Goal: Task Accomplishment & Management: Use online tool/utility

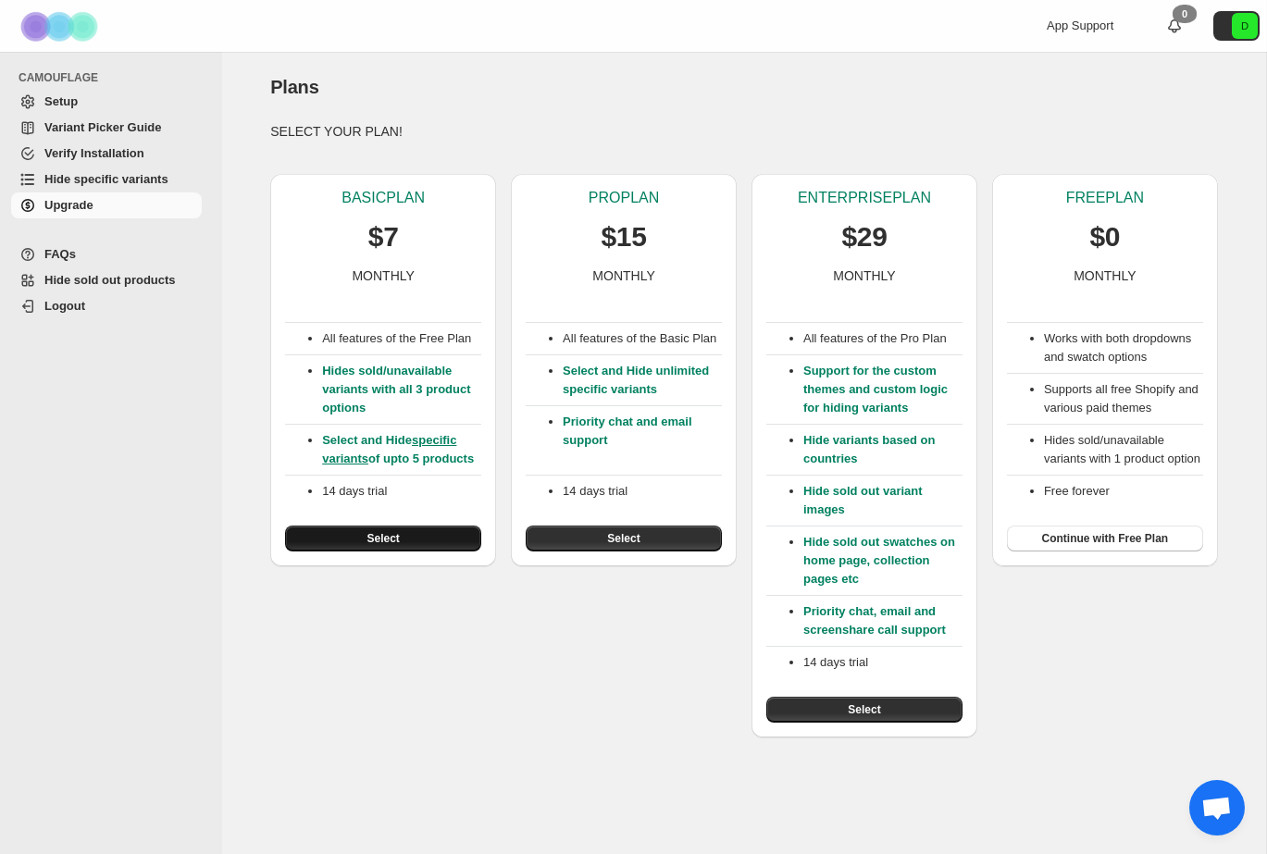
click at [403, 547] on button "Select" at bounding box center [383, 539] width 196 height 26
click at [1116, 552] on button "Continue with Free Plan" at bounding box center [1105, 539] width 196 height 26
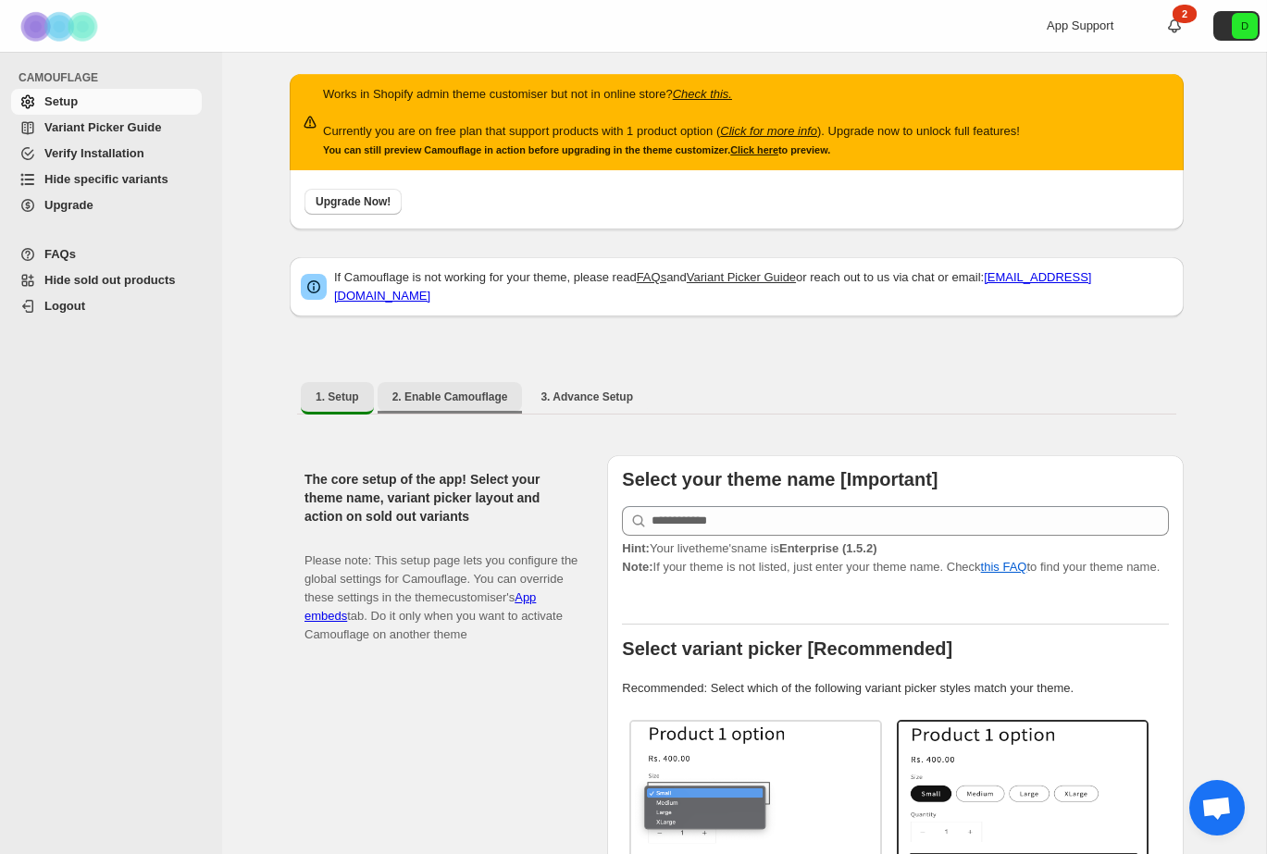
click at [448, 390] on span "2. Enable Camouflage" at bounding box center [450, 397] width 116 height 15
select select "**********"
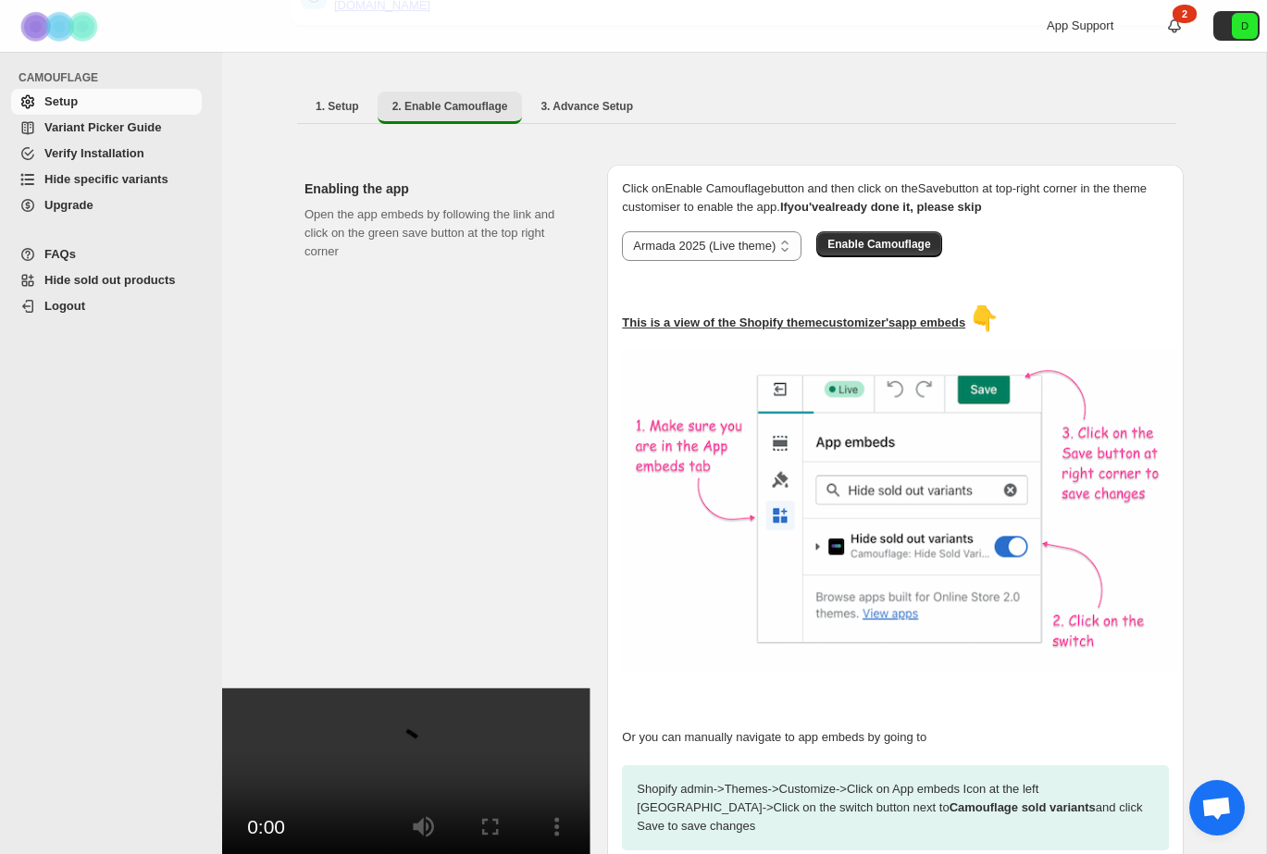
scroll to position [286, 0]
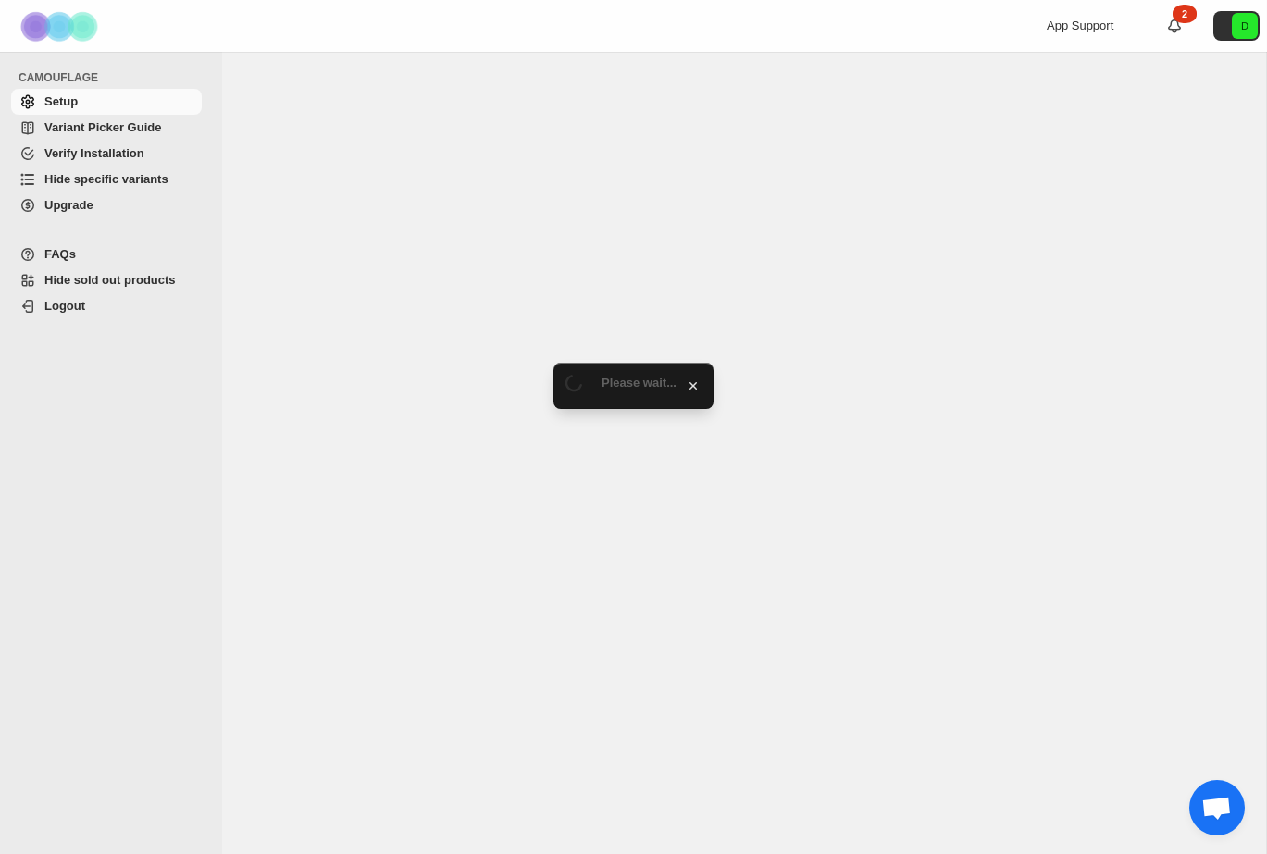
select select "**********"
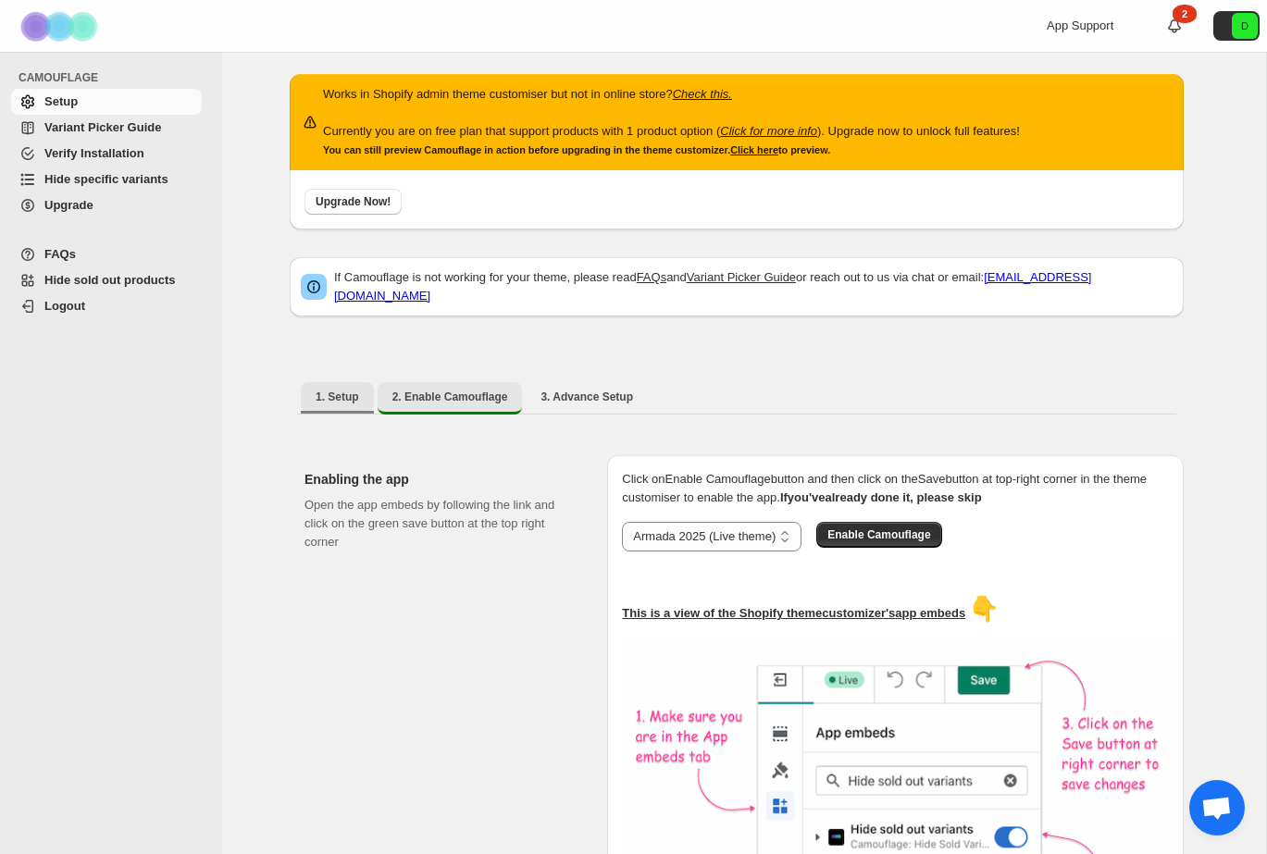
click at [338, 390] on span "1. Setup" at bounding box center [337, 397] width 43 height 15
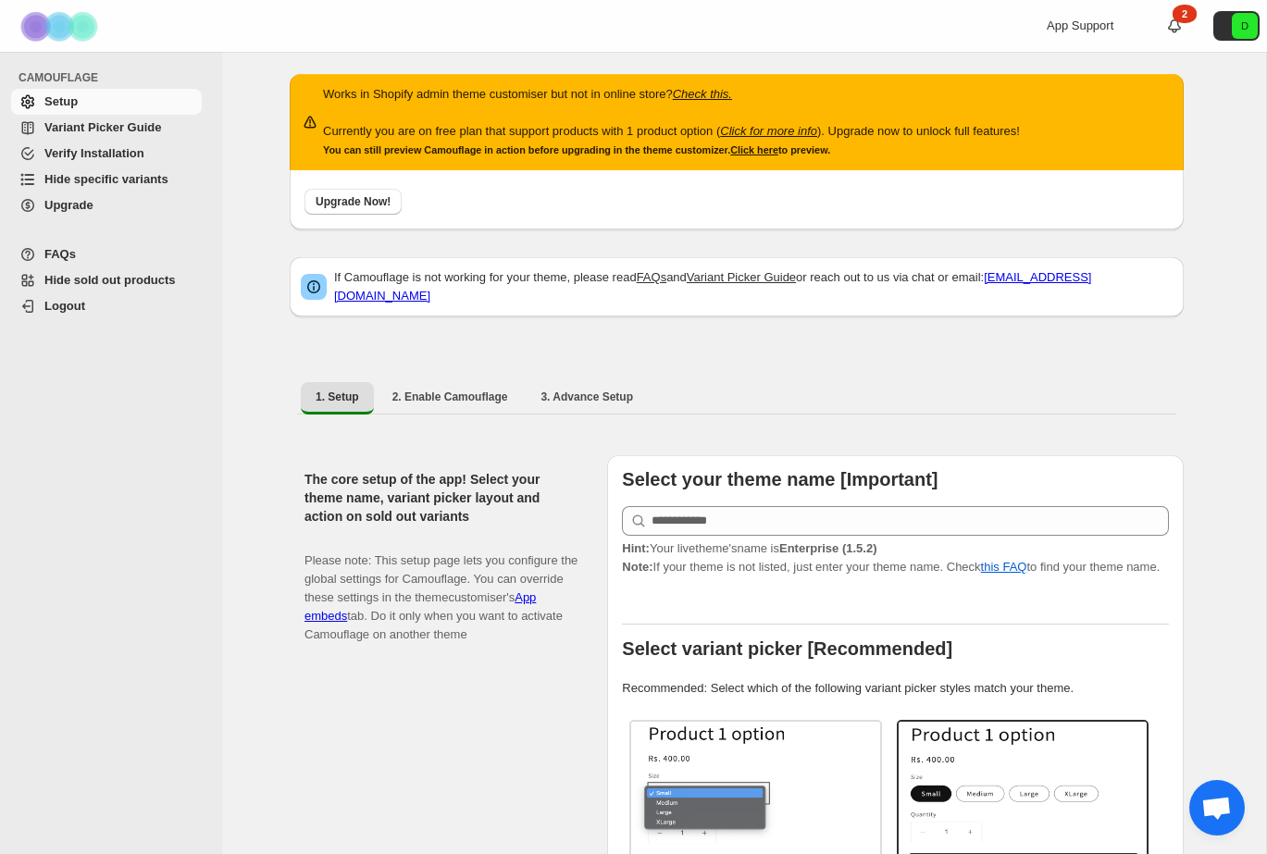
click at [108, 128] on span "Variant Picker Guide" at bounding box center [102, 127] width 117 height 14
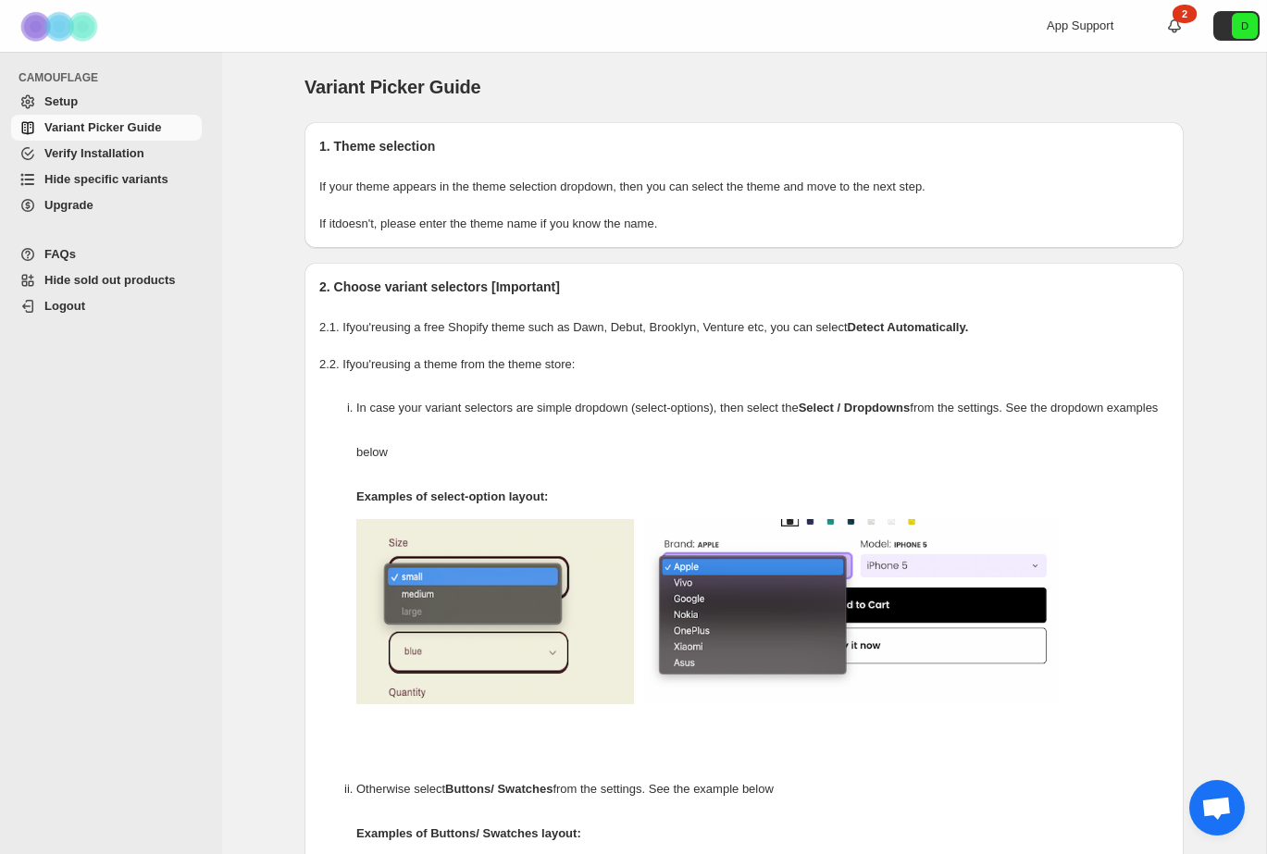
click at [169, 183] on span "Hide specific variants" at bounding box center [121, 179] width 154 height 19
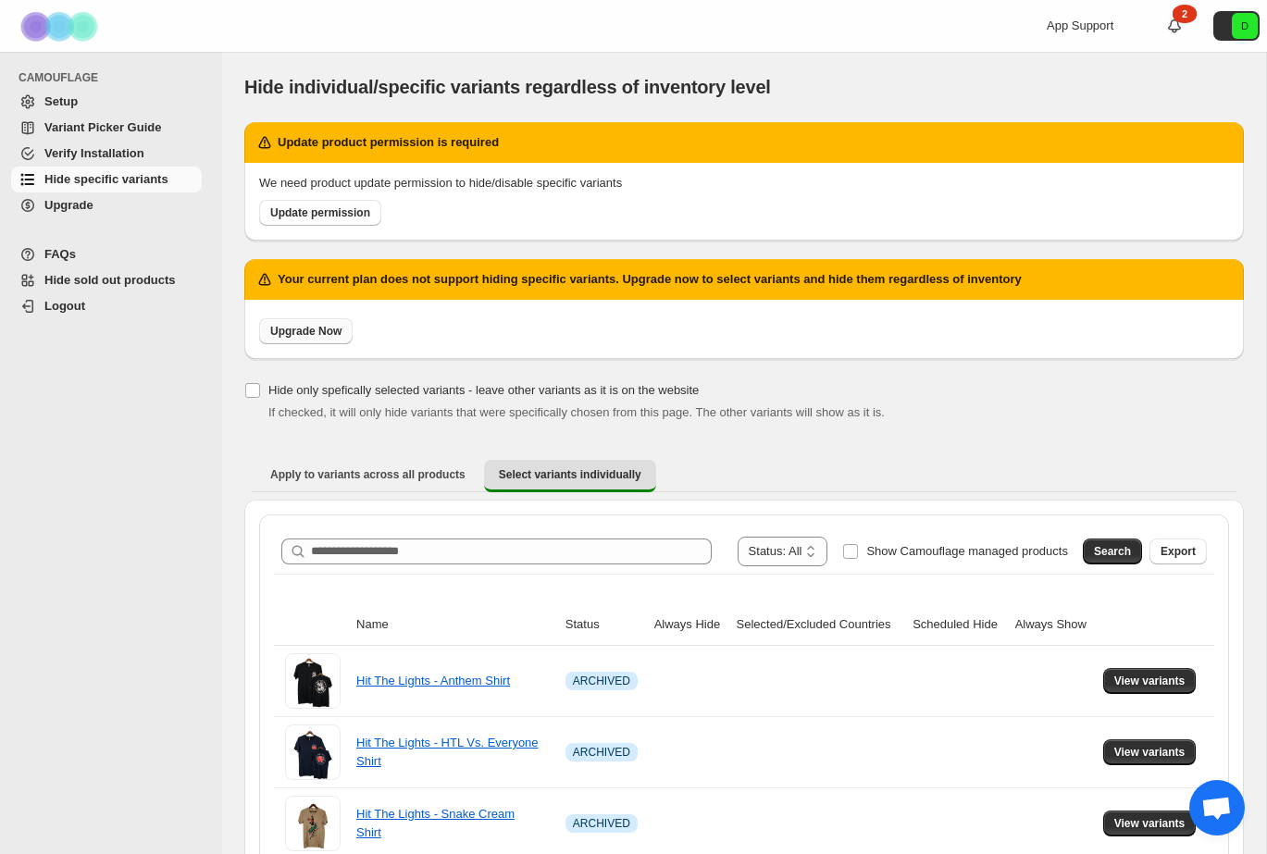
click at [337, 336] on span "Upgrade Now" at bounding box center [305, 331] width 71 height 15
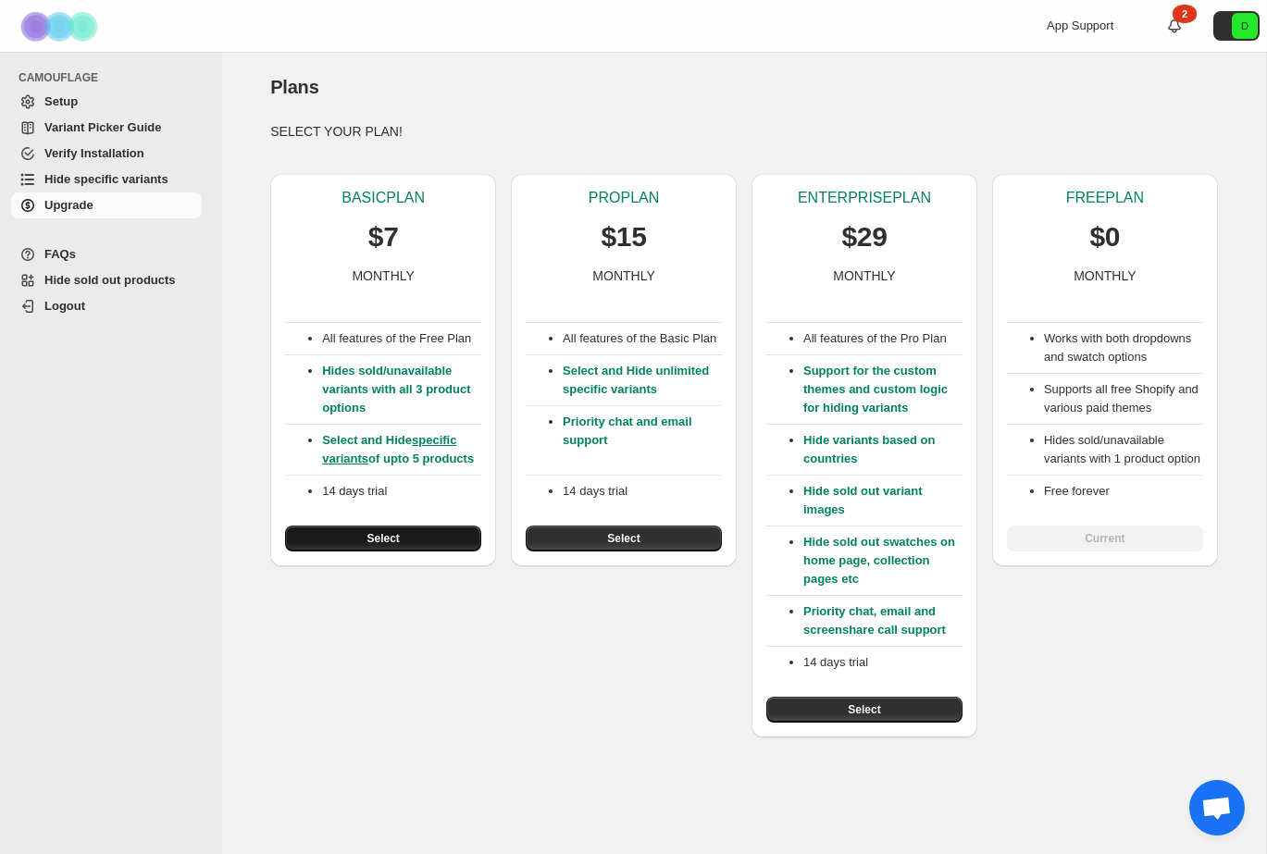
click at [438, 552] on button "Select" at bounding box center [383, 539] width 196 height 26
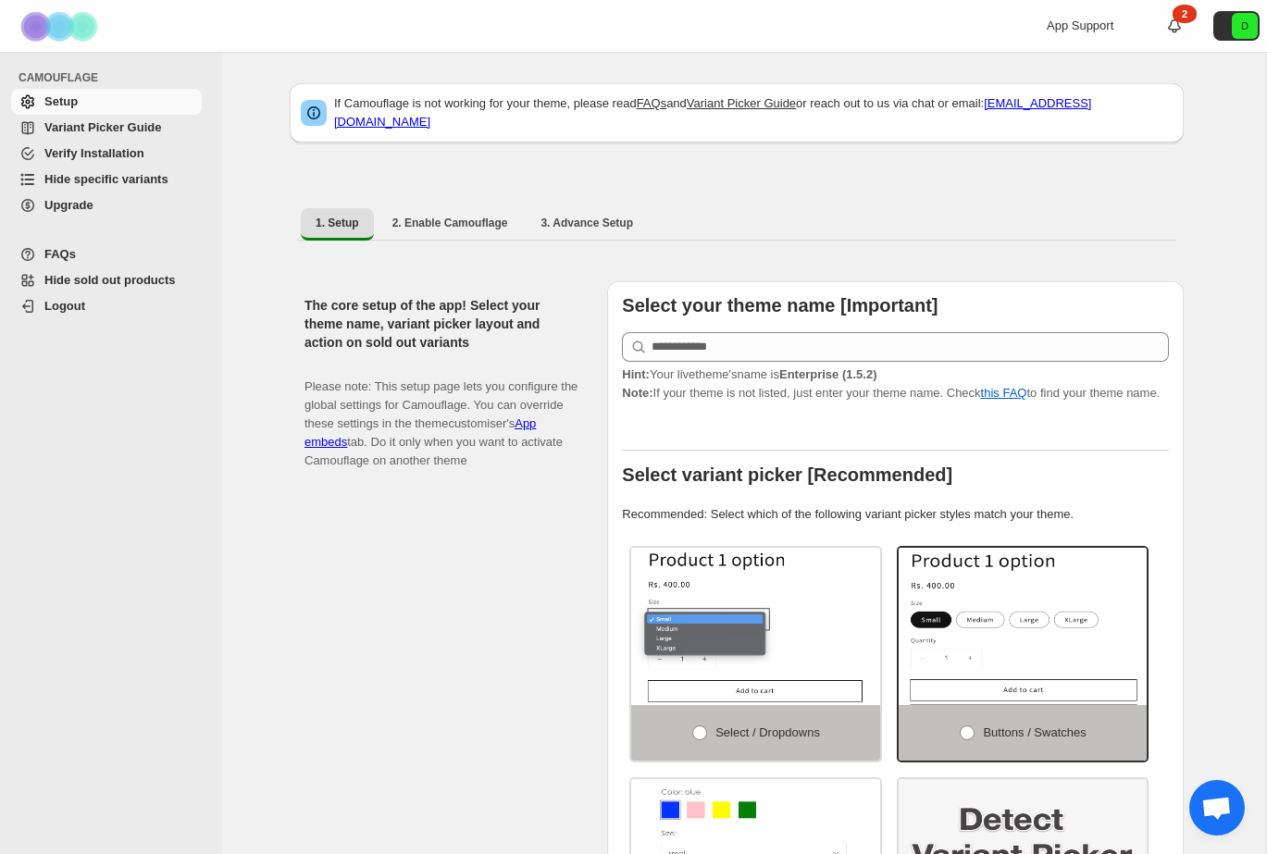
click at [88, 182] on span "Hide specific variants" at bounding box center [106, 179] width 124 height 14
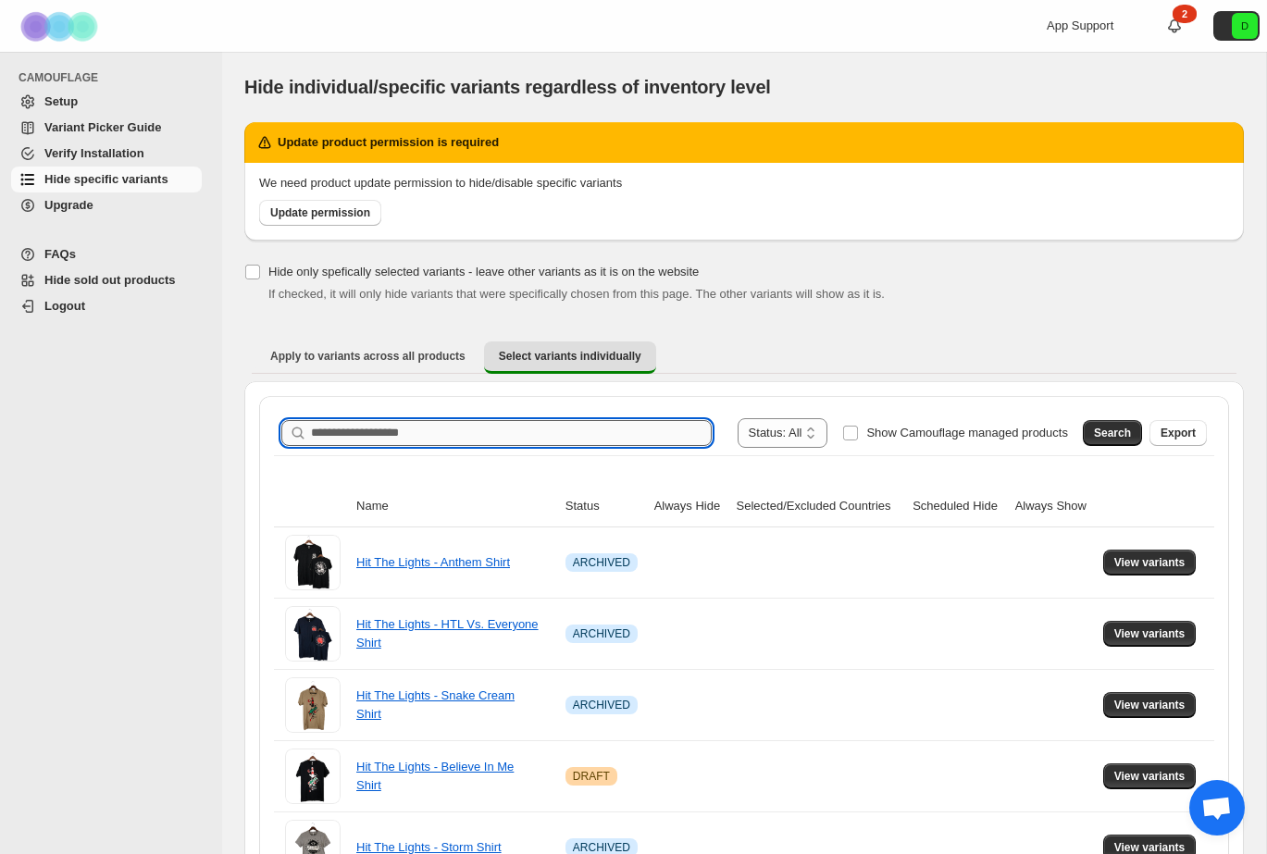
click at [419, 436] on input "Search product name" at bounding box center [511, 433] width 401 height 26
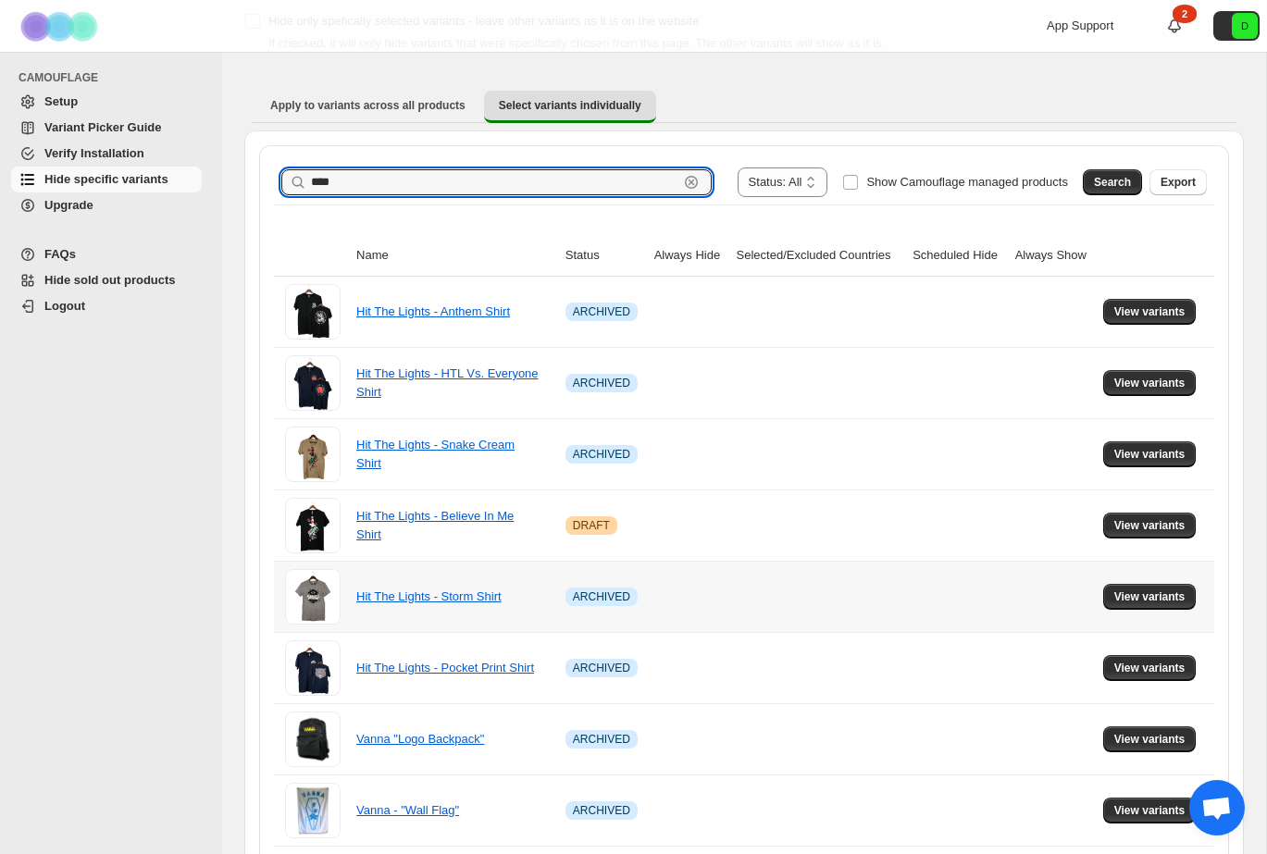
scroll to position [257, 0]
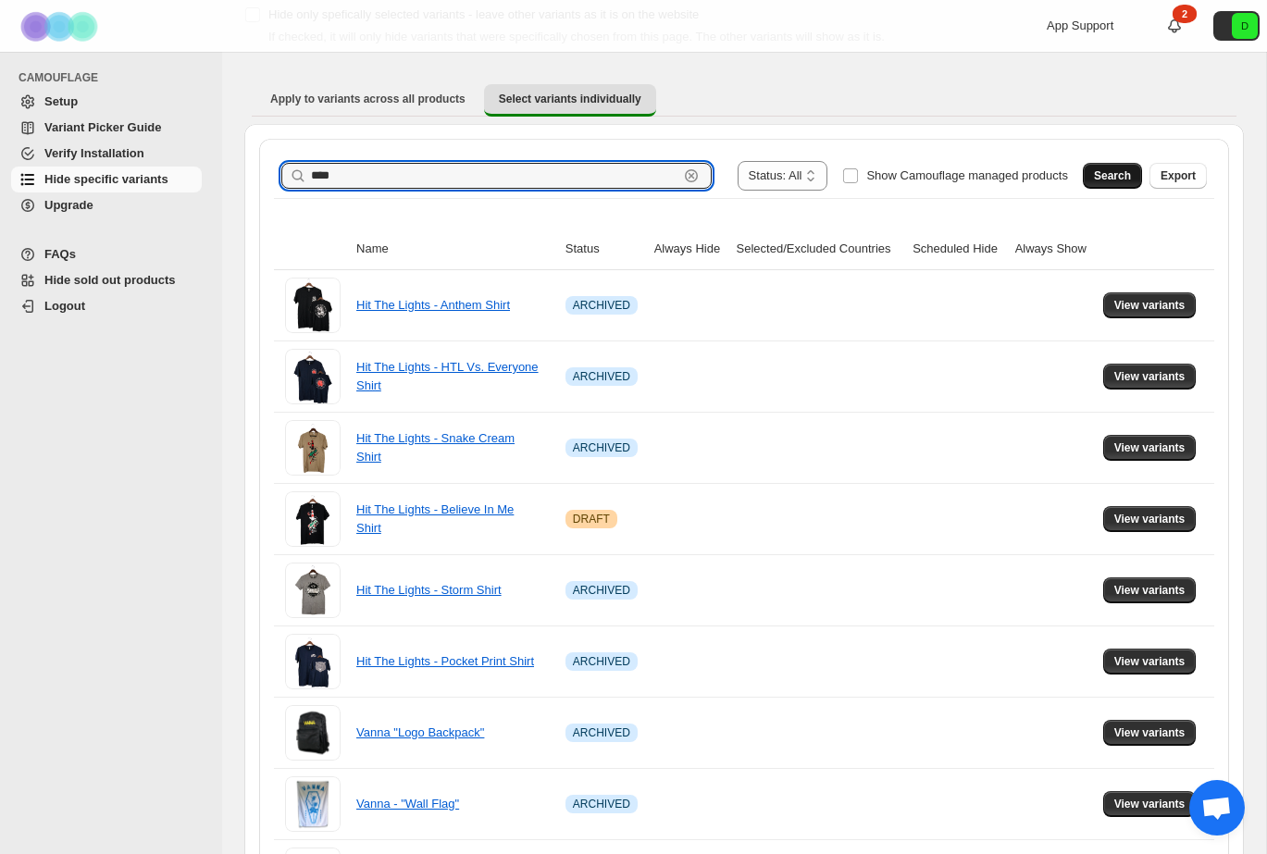
type input "****"
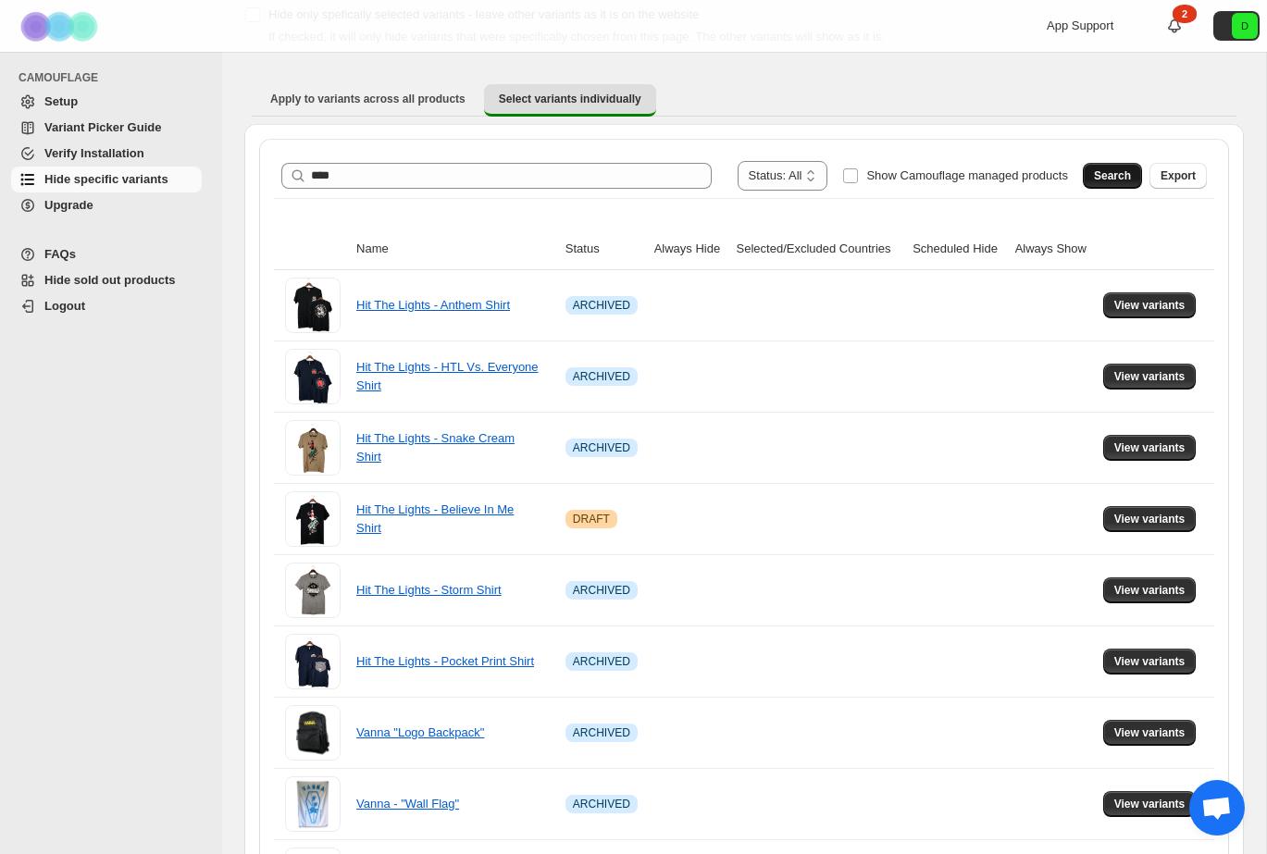
click at [1098, 177] on span "Search" at bounding box center [1112, 175] width 37 height 15
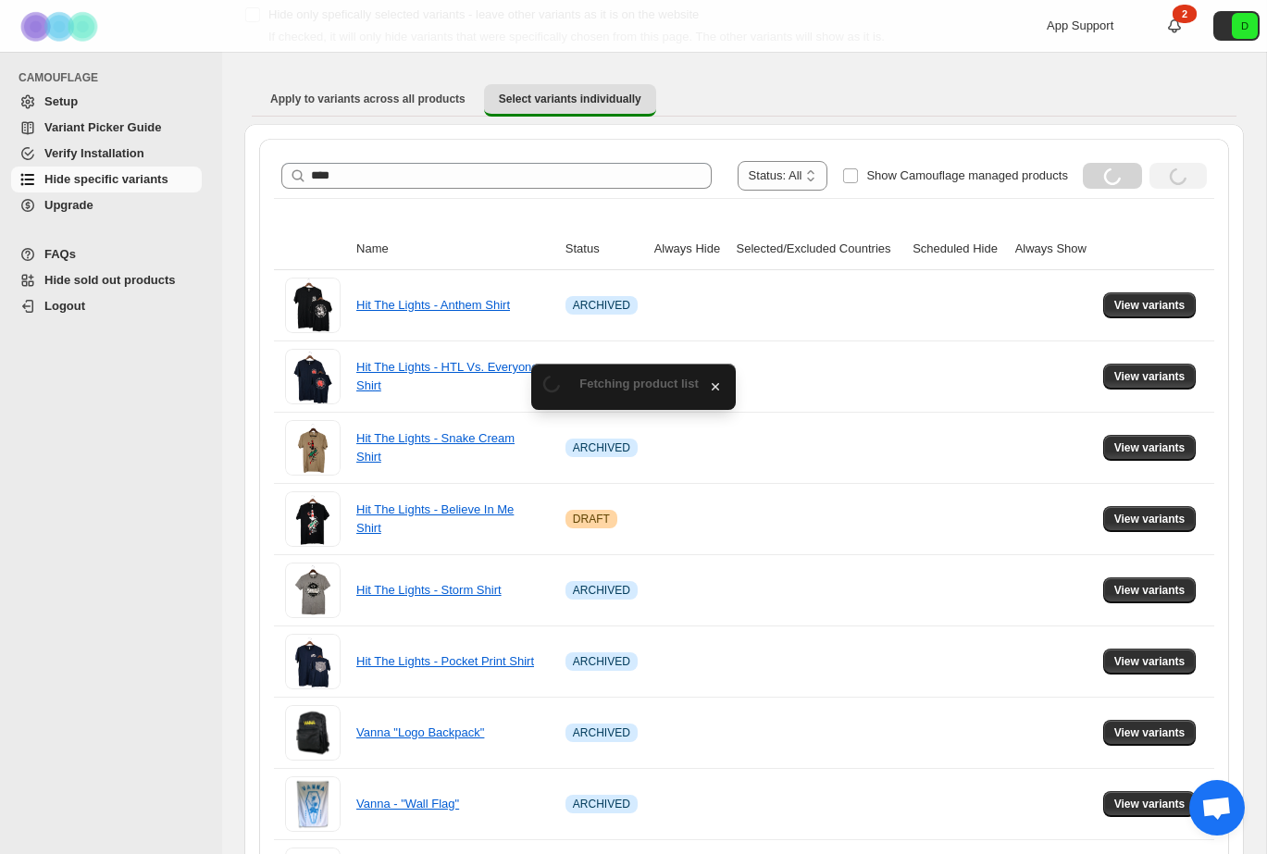
scroll to position [0, 0]
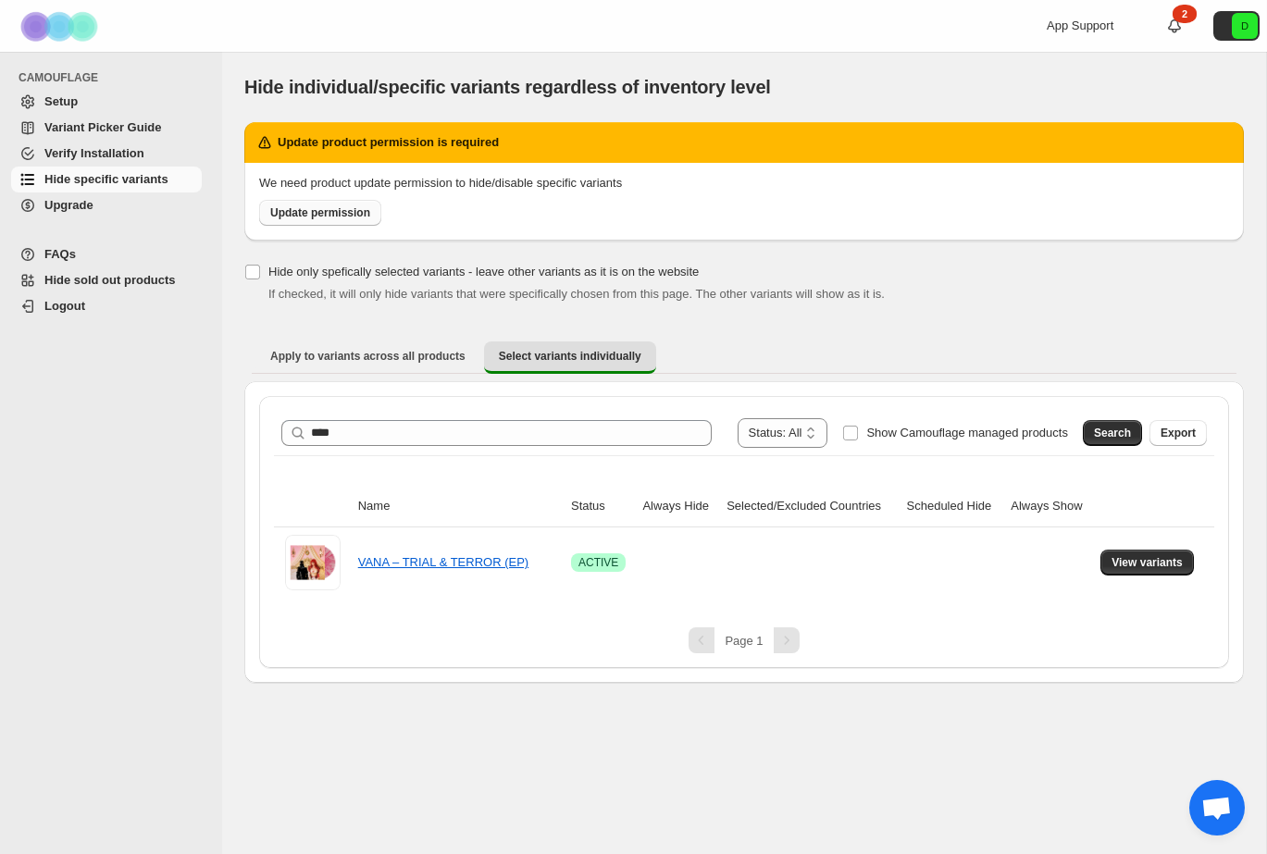
click at [354, 209] on span "Update permission" at bounding box center [320, 212] width 100 height 15
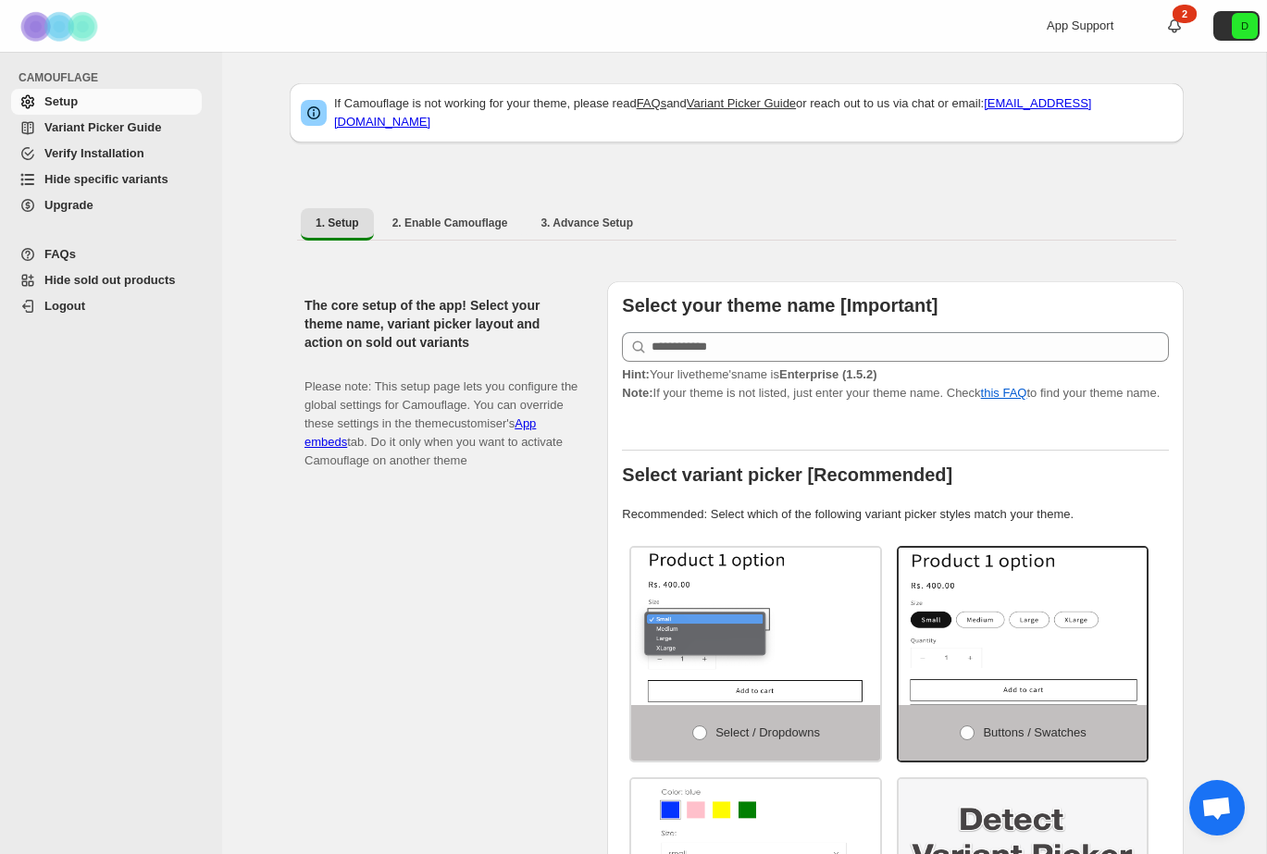
click at [98, 179] on span "Hide specific variants" at bounding box center [106, 179] width 124 height 14
click at [79, 184] on span "Hide specific variants" at bounding box center [106, 179] width 124 height 14
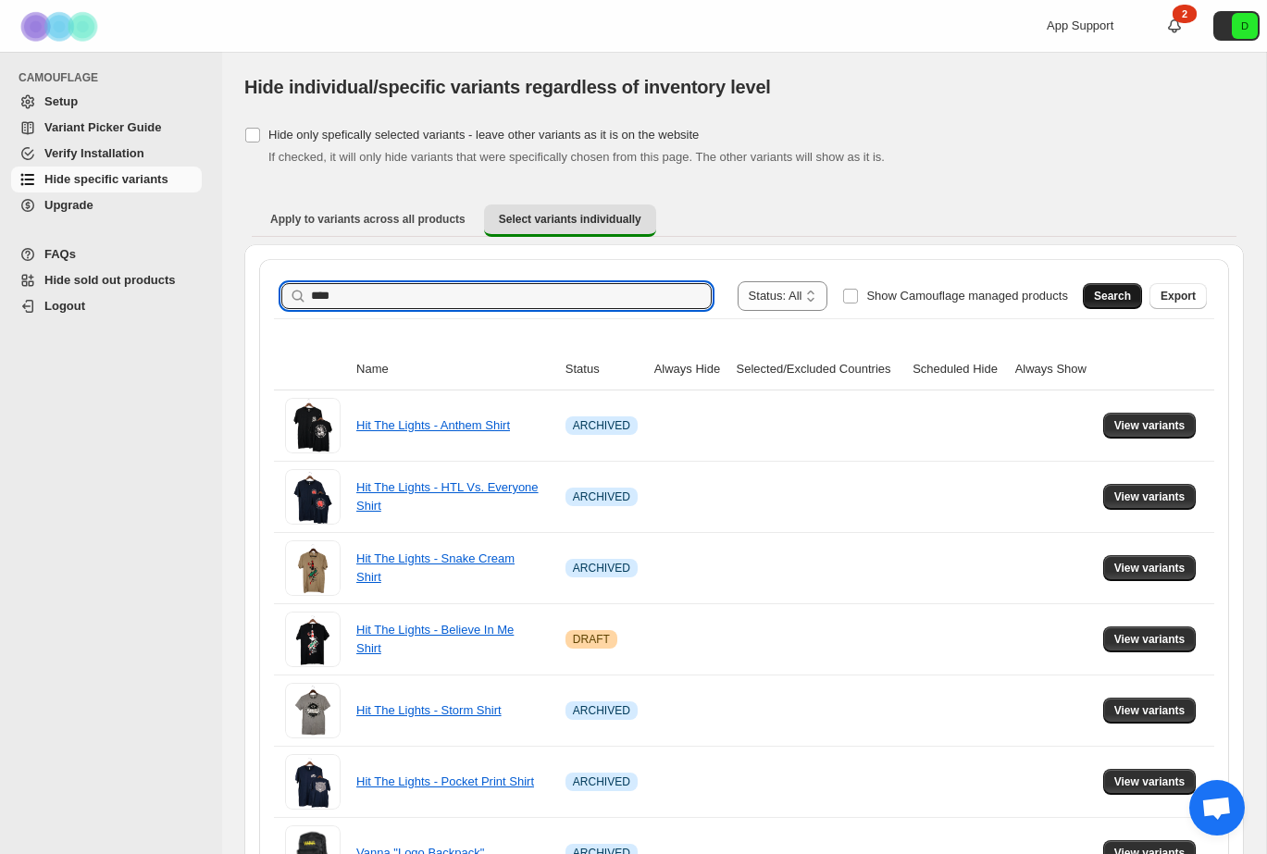
type input "****"
click at [1096, 290] on span "Search" at bounding box center [1112, 296] width 37 height 15
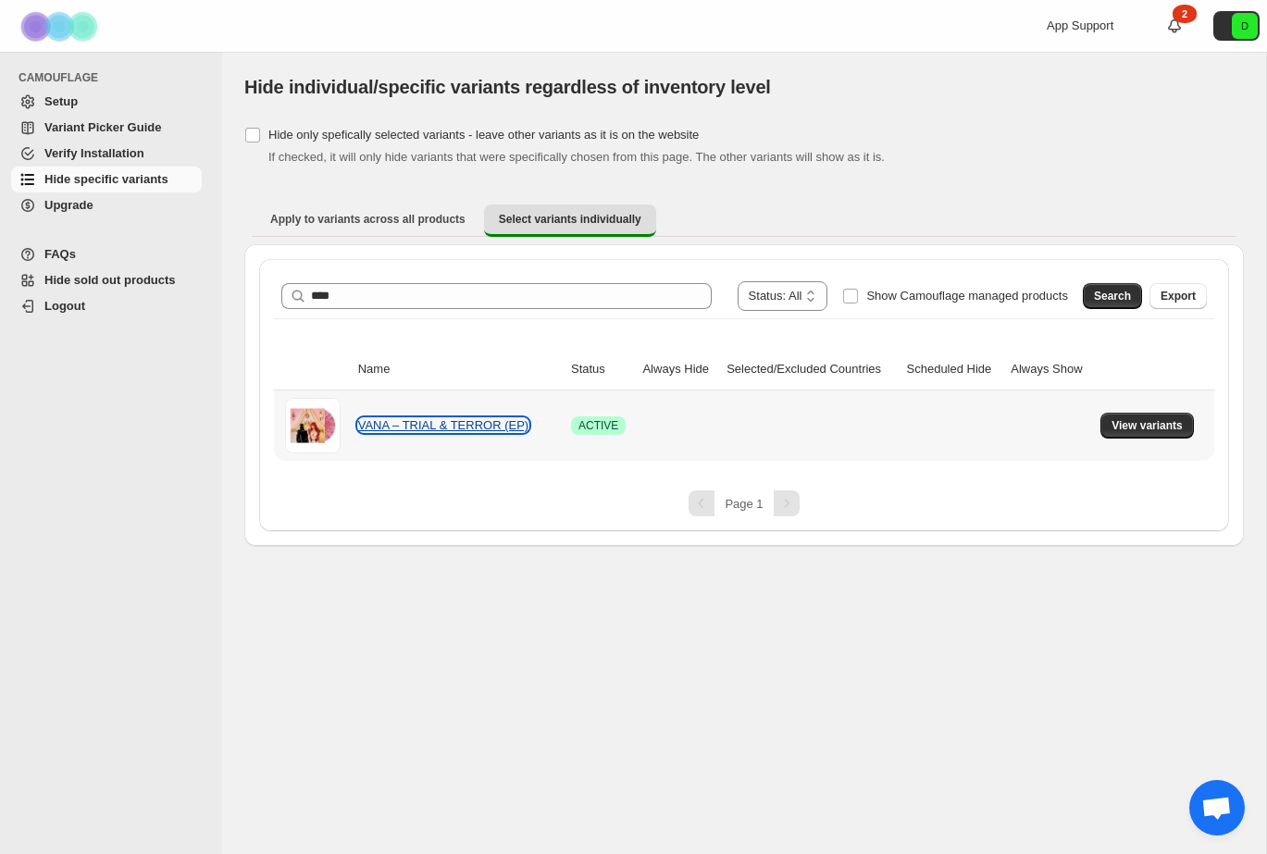
click at [416, 421] on link "VANA – TRIAL & TERROR (EP)" at bounding box center [443, 425] width 170 height 14
click at [1172, 432] on span "View variants" at bounding box center [1146, 425] width 71 height 15
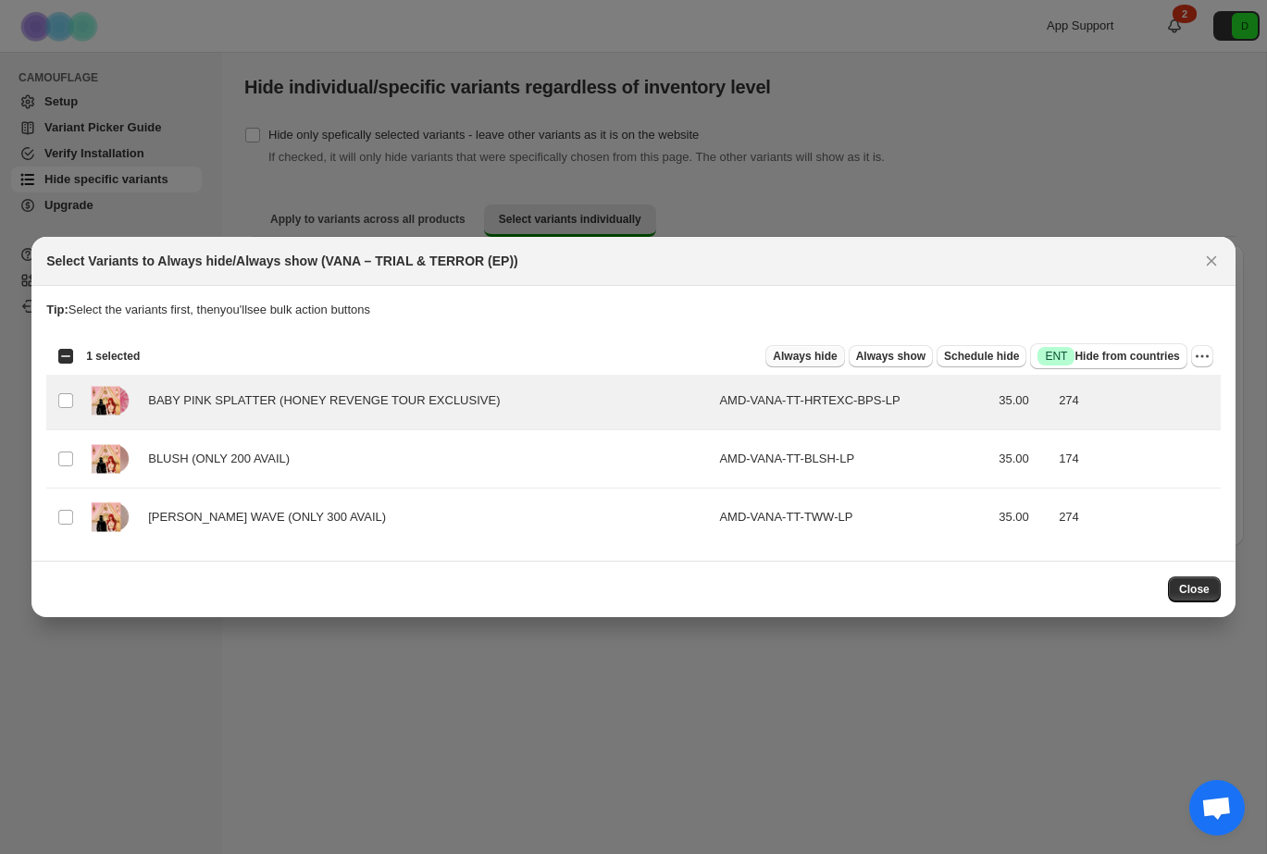
click at [810, 357] on span "Always hide" at bounding box center [805, 356] width 64 height 15
